Goal: Find specific page/section: Find specific page/section

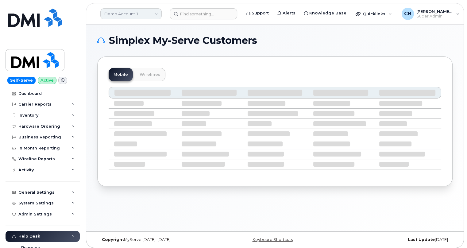
click at [156, 14] on link "Demo Account 1" at bounding box center [130, 13] width 61 height 11
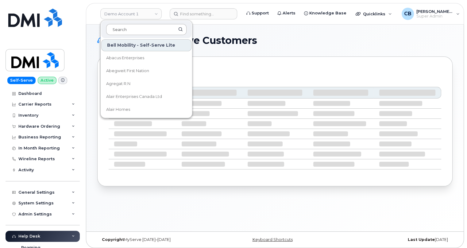
click at [145, 31] on input at bounding box center [146, 29] width 80 height 11
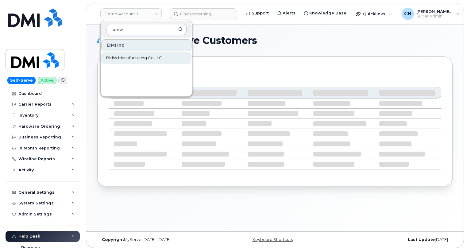
type input "bmw"
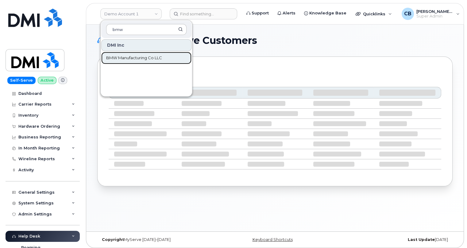
click at [139, 59] on span "BMW Manufacturing Co LLC" at bounding box center [134, 58] width 56 height 6
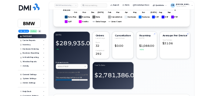
scroll to position [502, 0]
